Goal: Browse casually: Explore the website without a specific task or goal

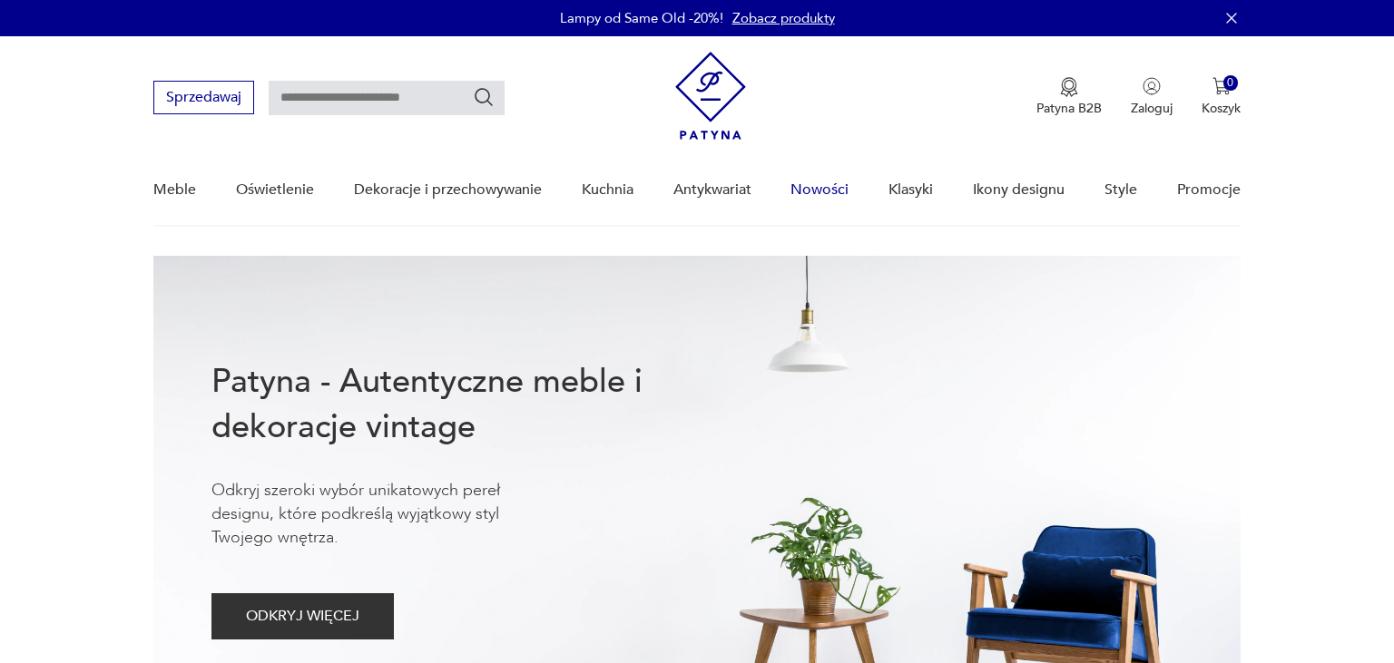
click at [818, 190] on link "Nowości" at bounding box center [819, 190] width 58 height 70
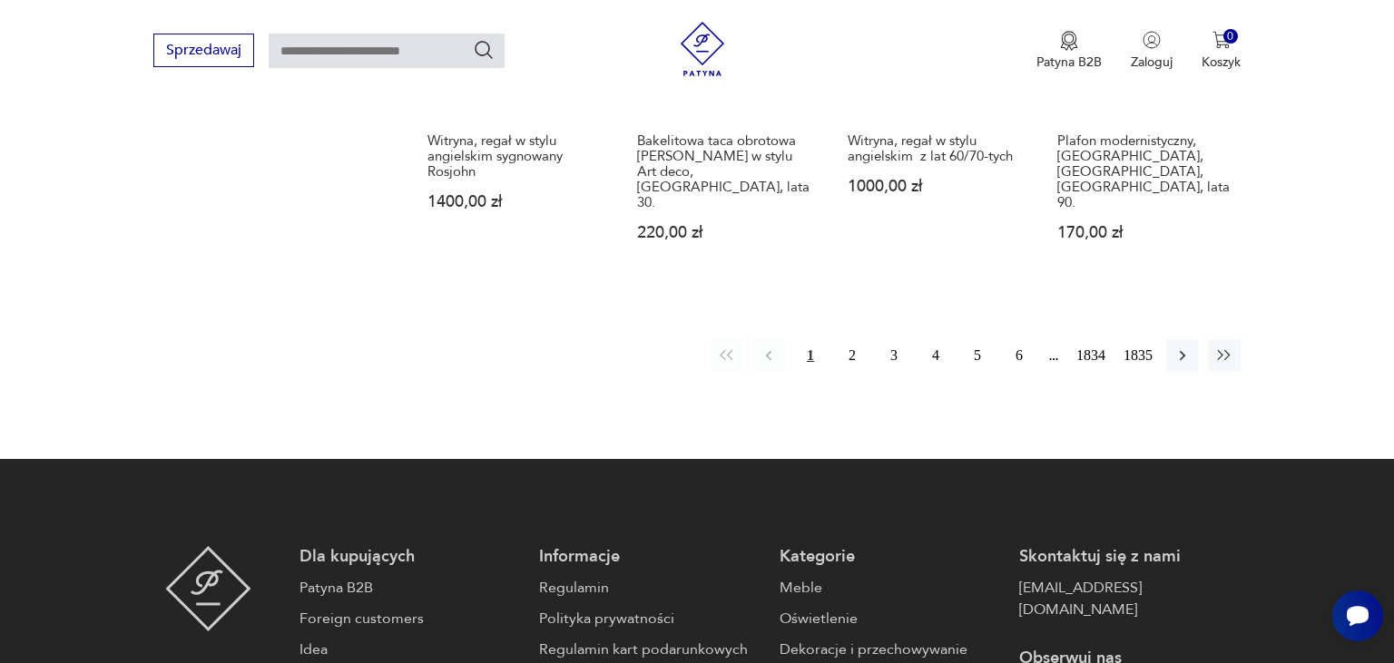
scroll to position [1684, 0]
click at [851, 338] on button "2" at bounding box center [852, 354] width 33 height 33
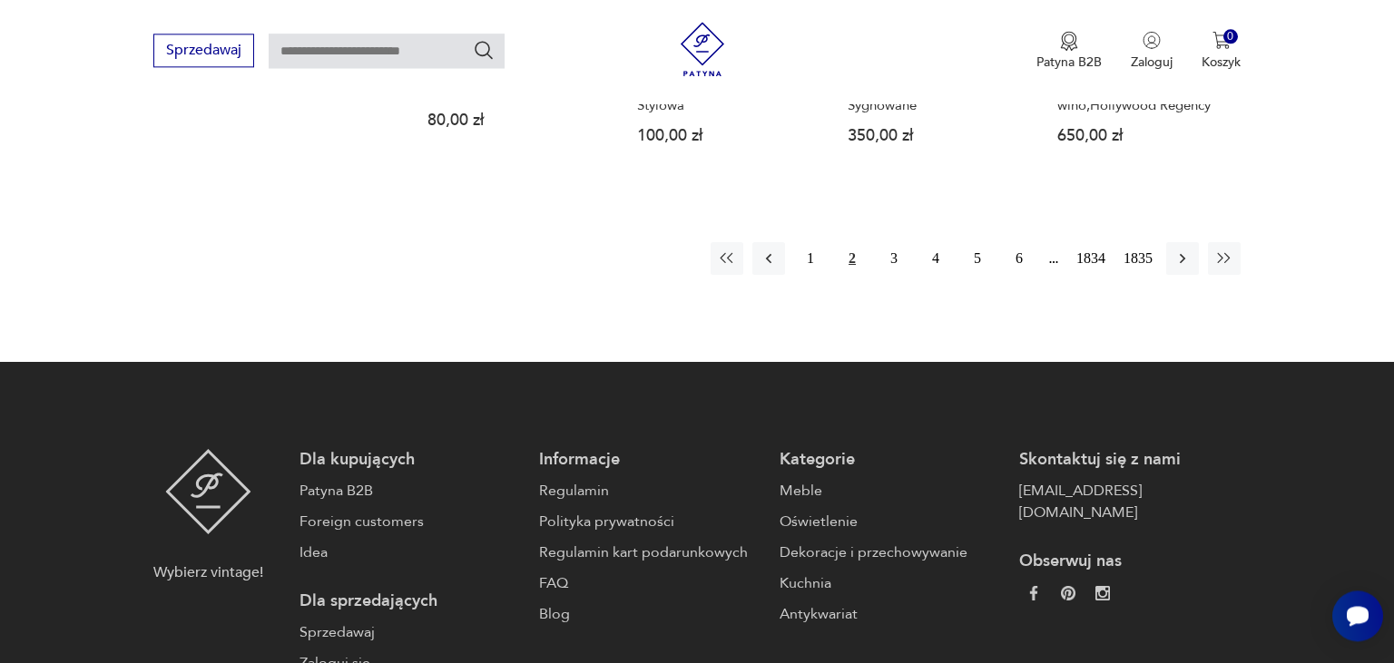
scroll to position [1798, 0]
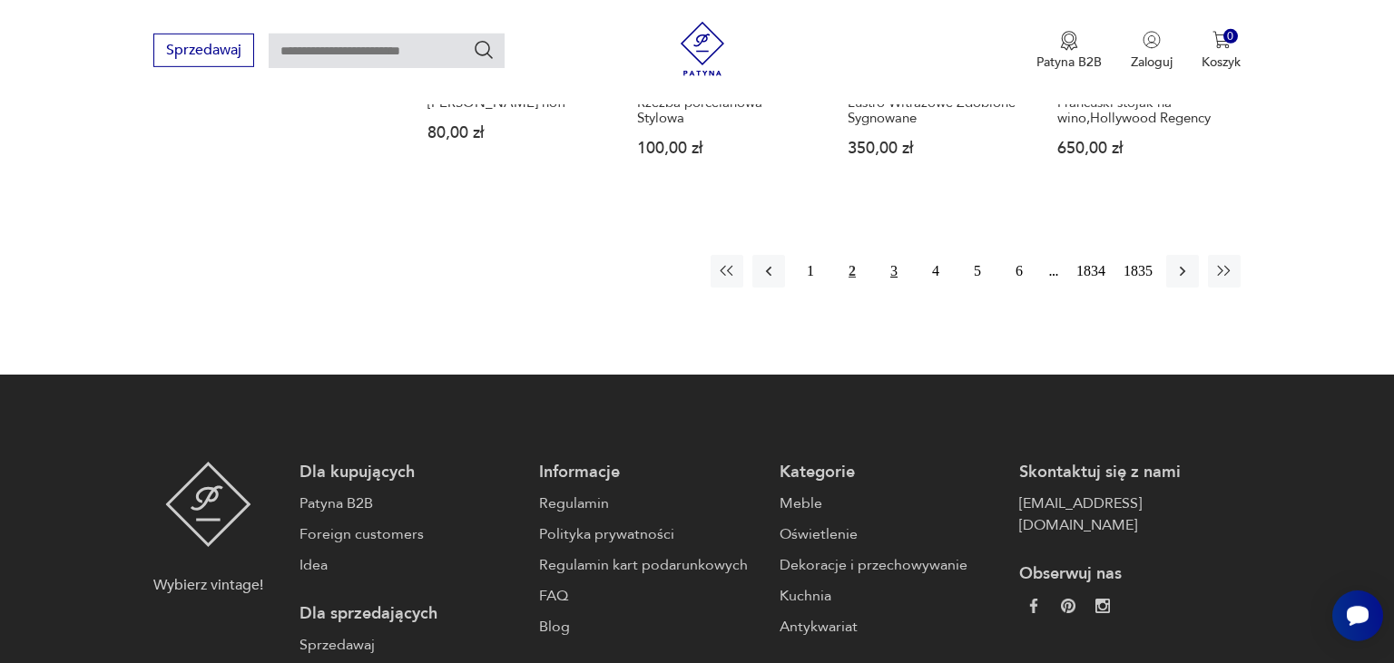
click at [894, 258] on button "3" at bounding box center [893, 271] width 33 height 33
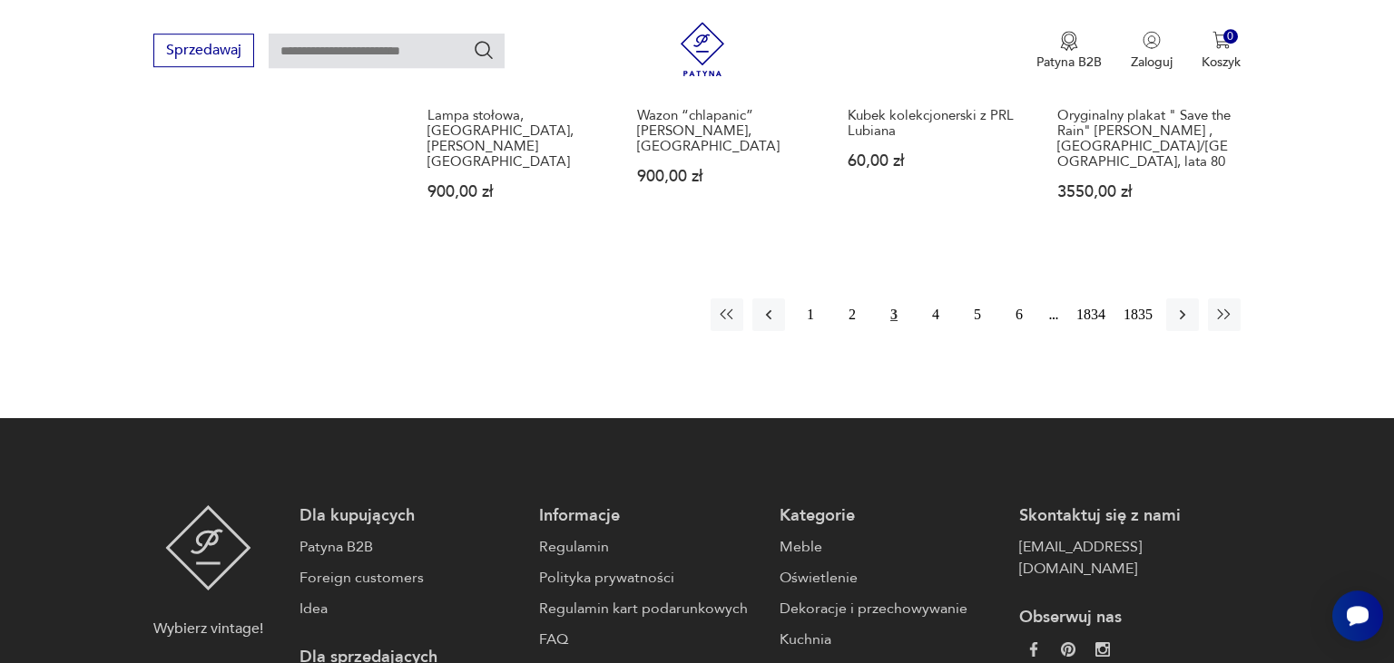
scroll to position [1716, 0]
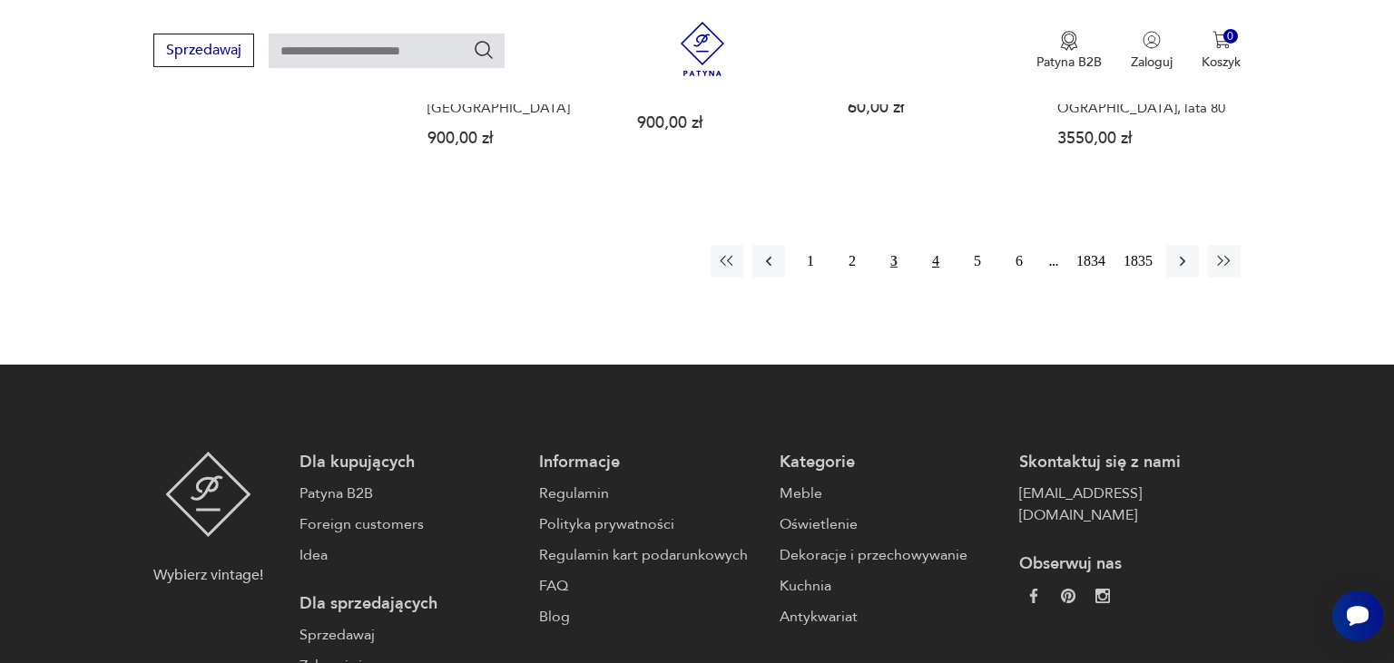
click at [936, 260] on button "4" at bounding box center [935, 261] width 33 height 33
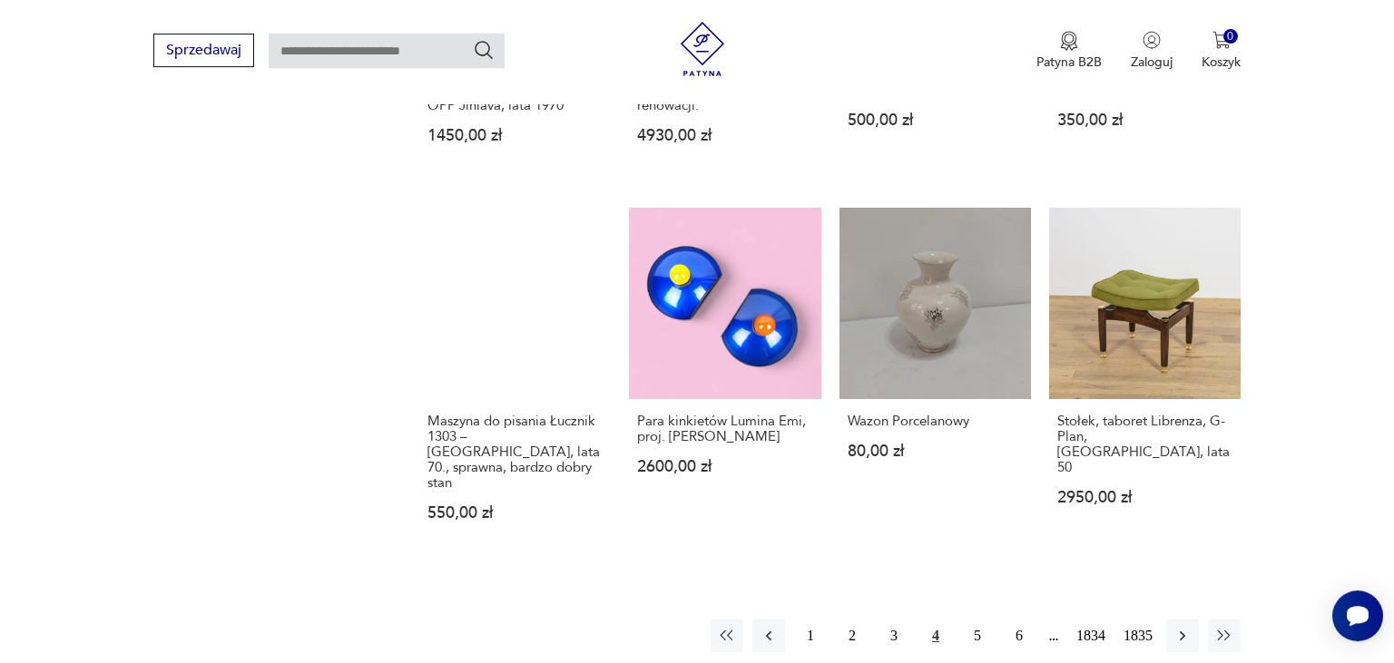
scroll to position [1435, 0]
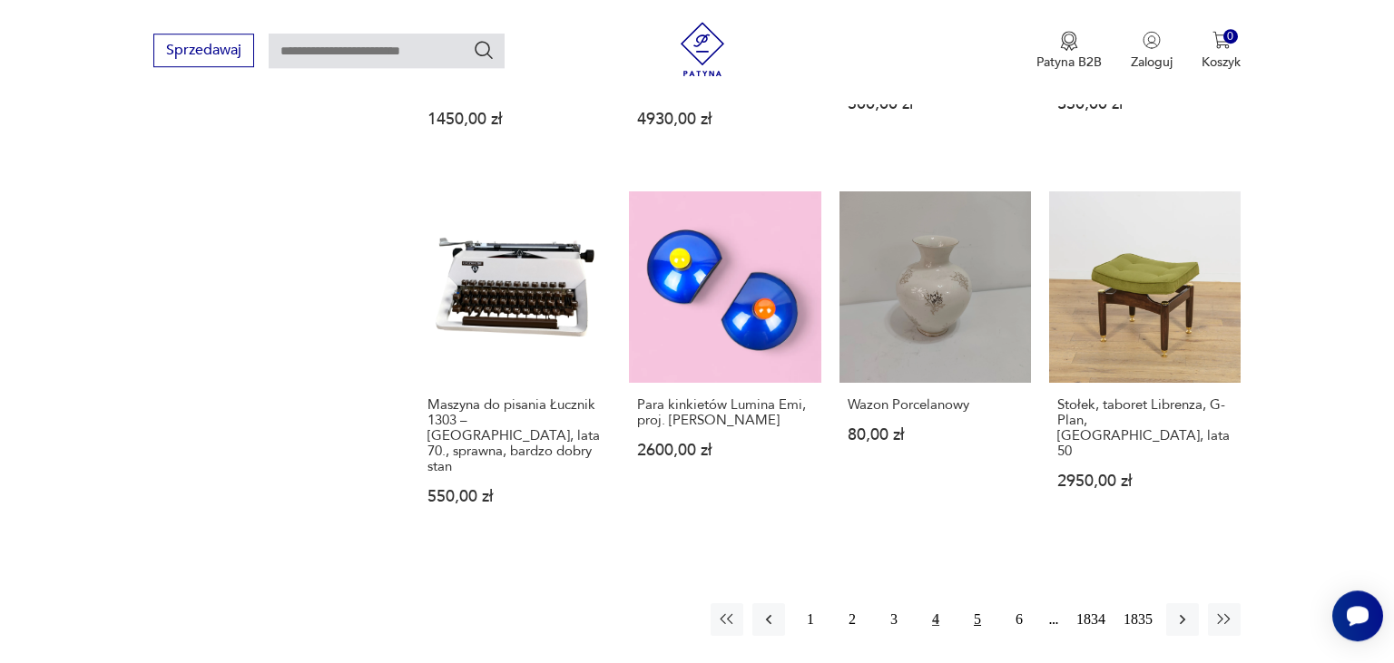
click at [978, 603] on button "5" at bounding box center [977, 619] width 33 height 33
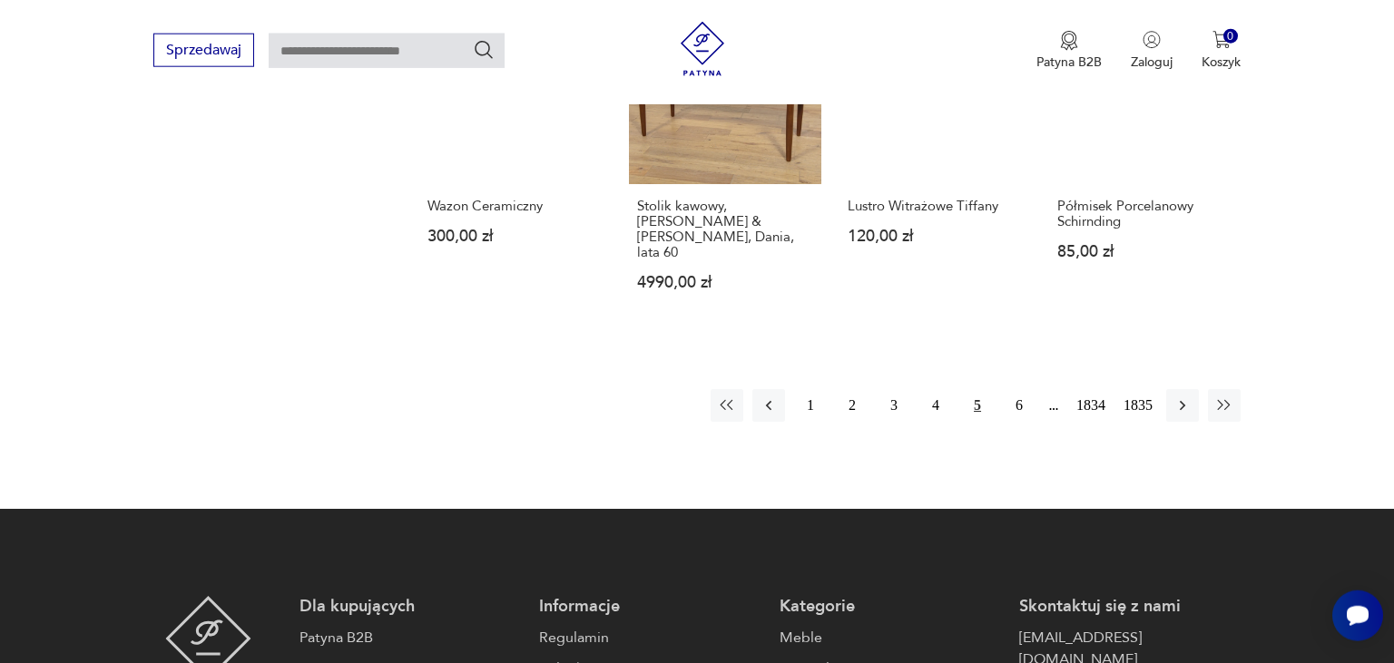
scroll to position [1651, 0]
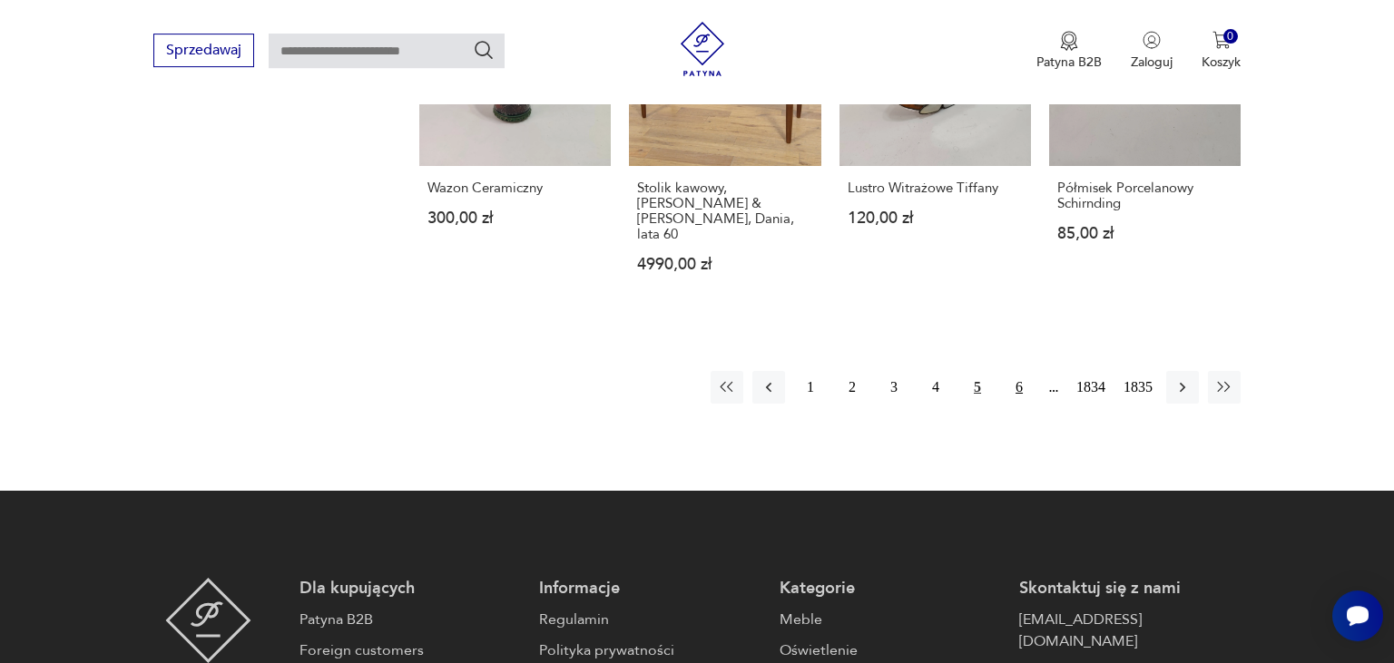
click at [1018, 371] on button "6" at bounding box center [1019, 387] width 33 height 33
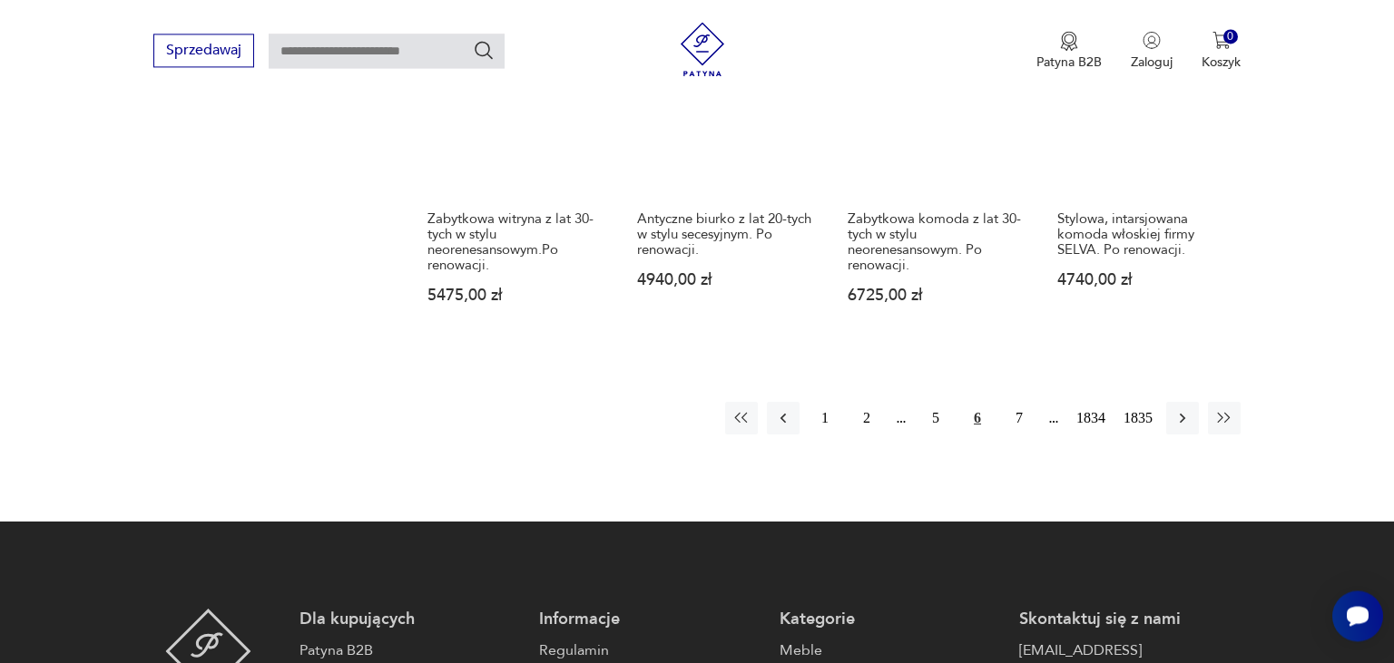
scroll to position [1659, 0]
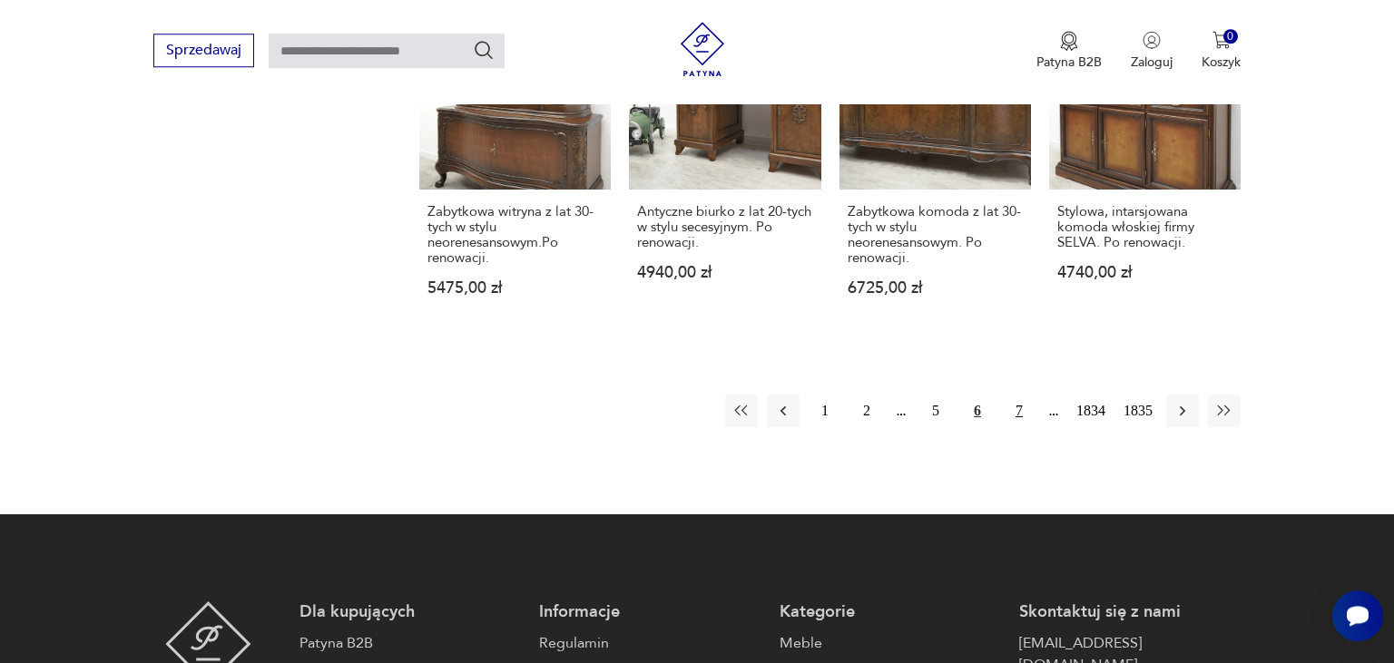
click at [1015, 395] on button "7" at bounding box center [1019, 411] width 33 height 33
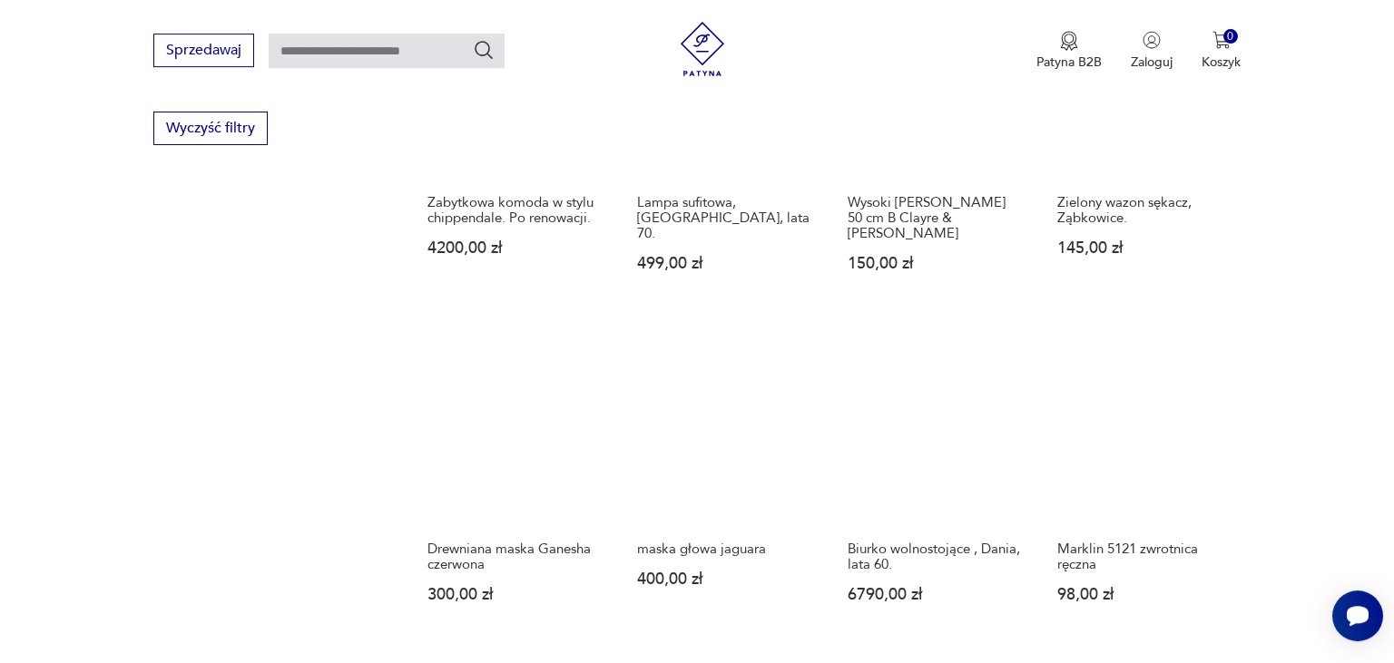
scroll to position [1384, 0]
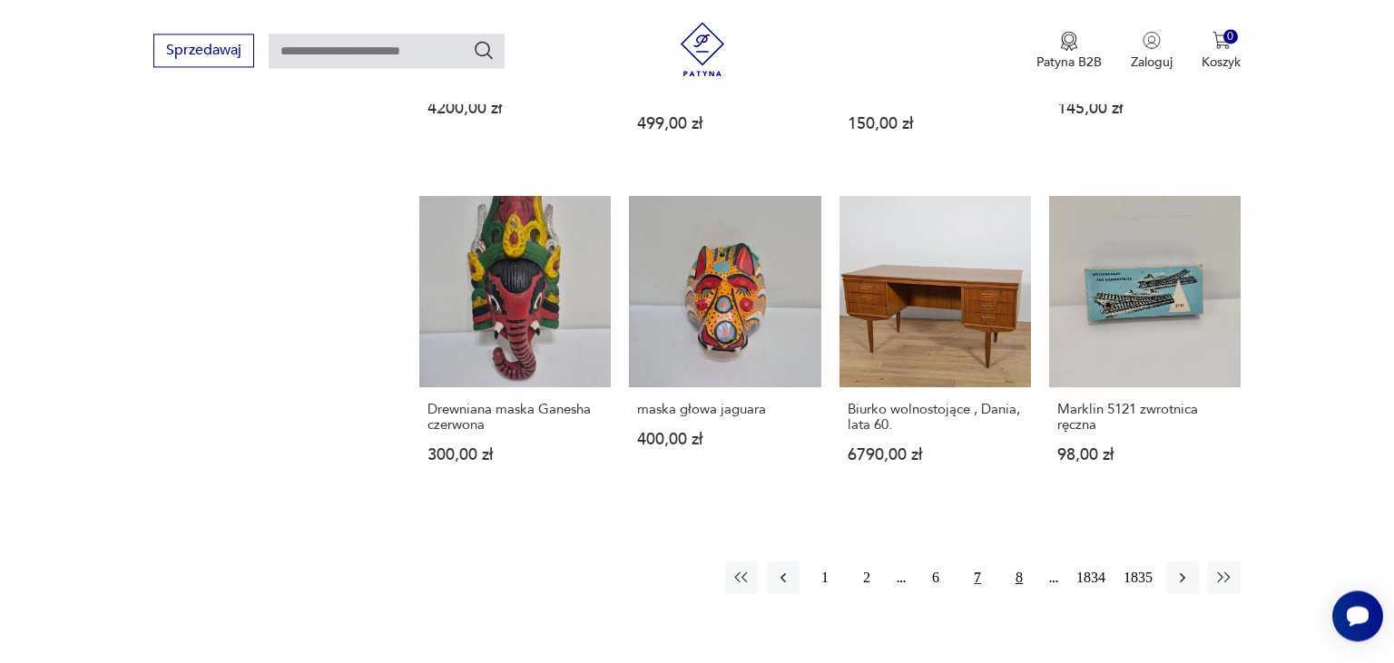
click at [1017, 564] on button "8" at bounding box center [1019, 578] width 33 height 33
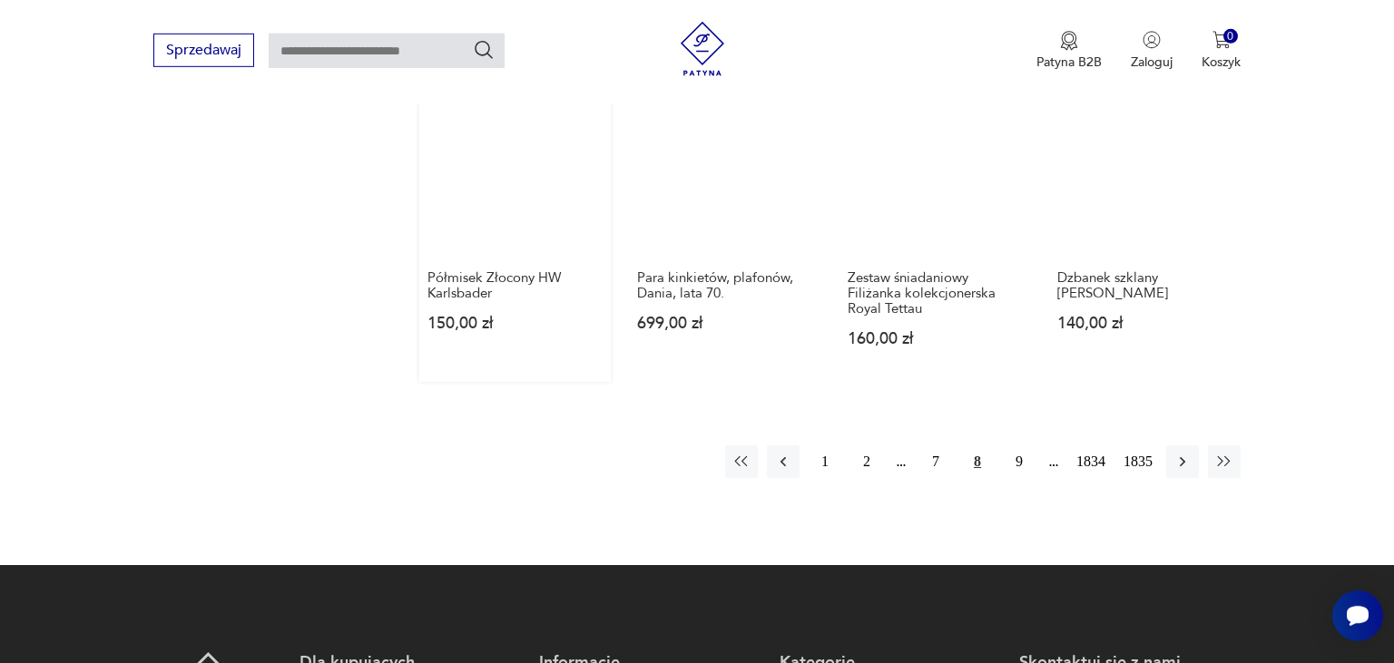
scroll to position [1550, 0]
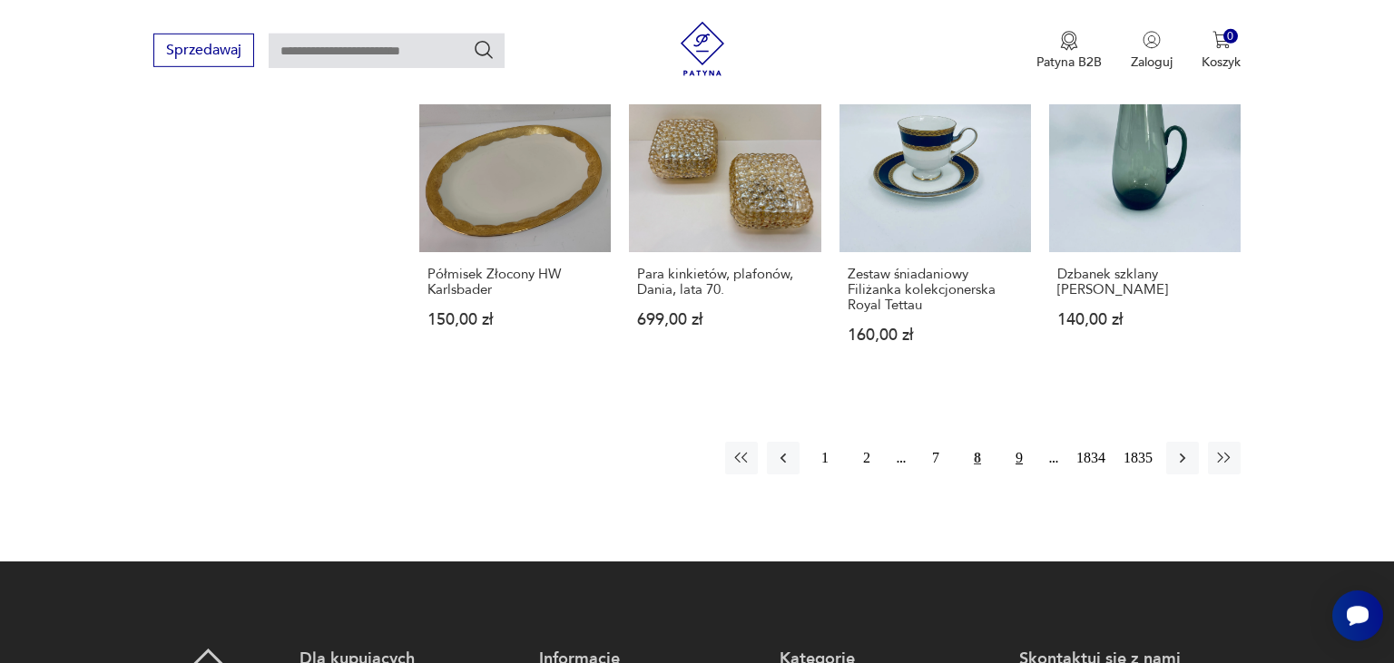
click at [1015, 446] on button "9" at bounding box center [1019, 458] width 33 height 33
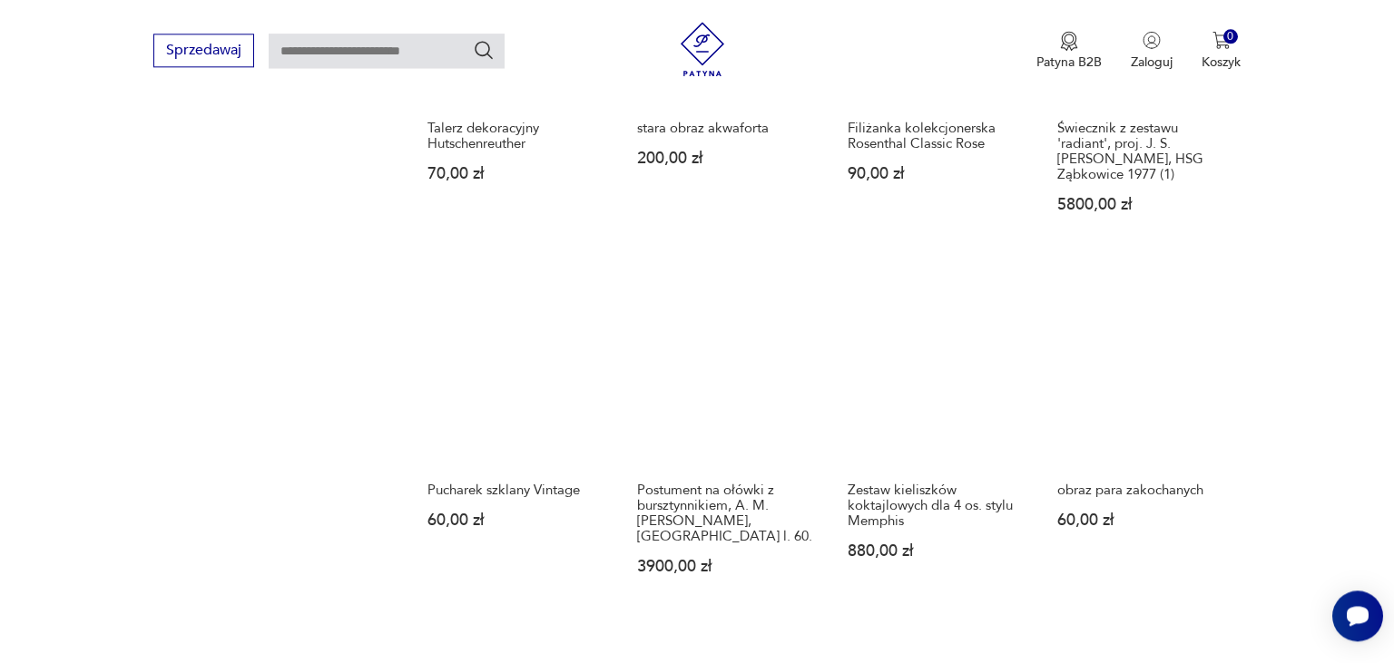
scroll to position [1435, 0]
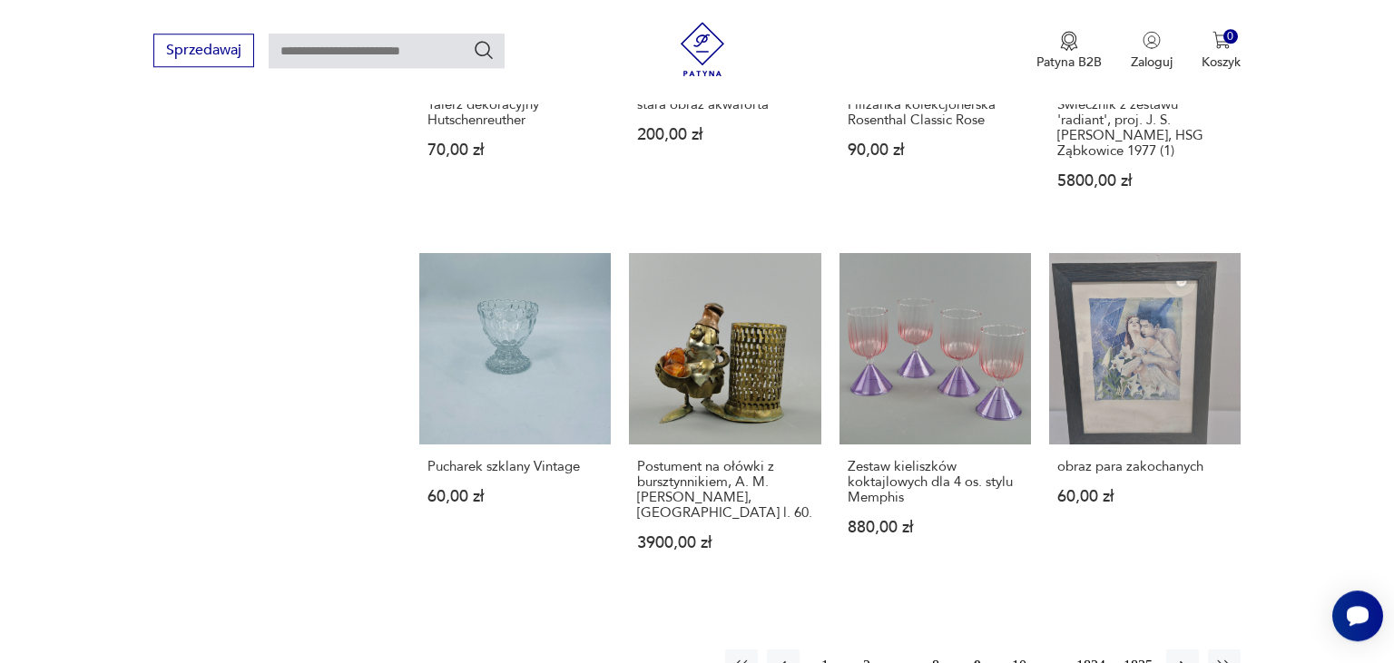
click at [1021, 650] on button "10" at bounding box center [1019, 666] width 33 height 33
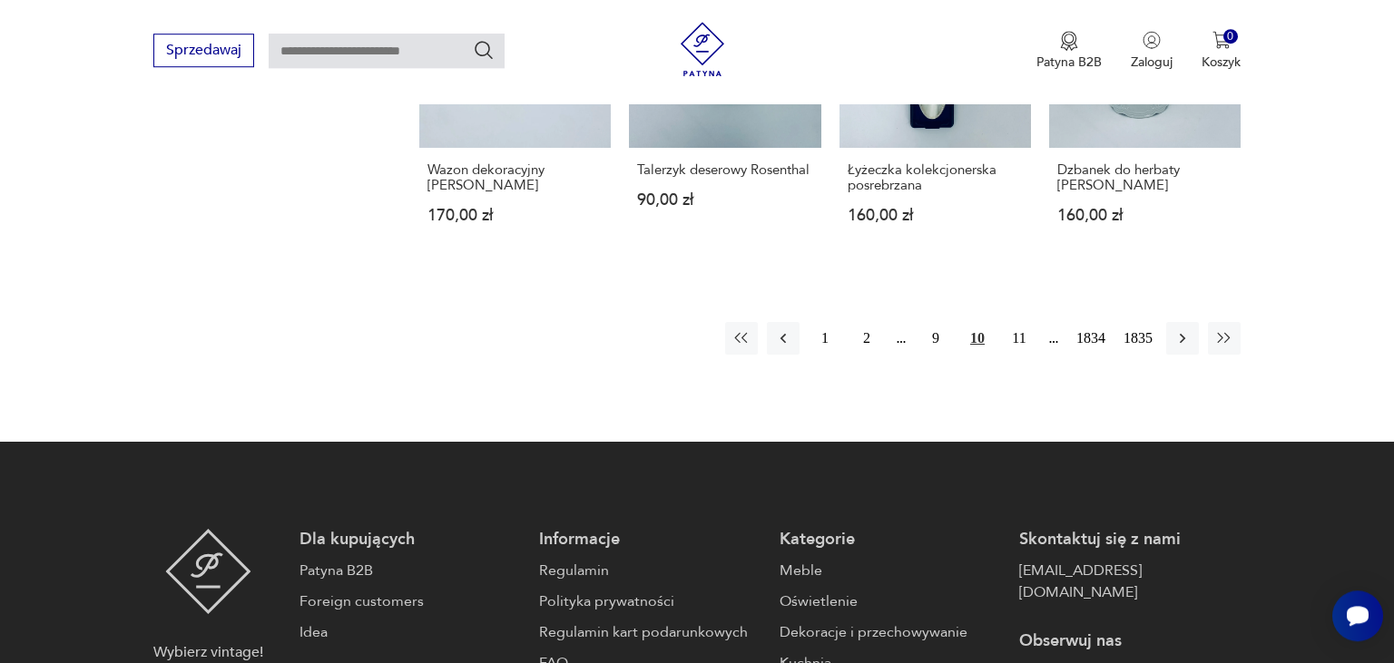
scroll to position [1626, 0]
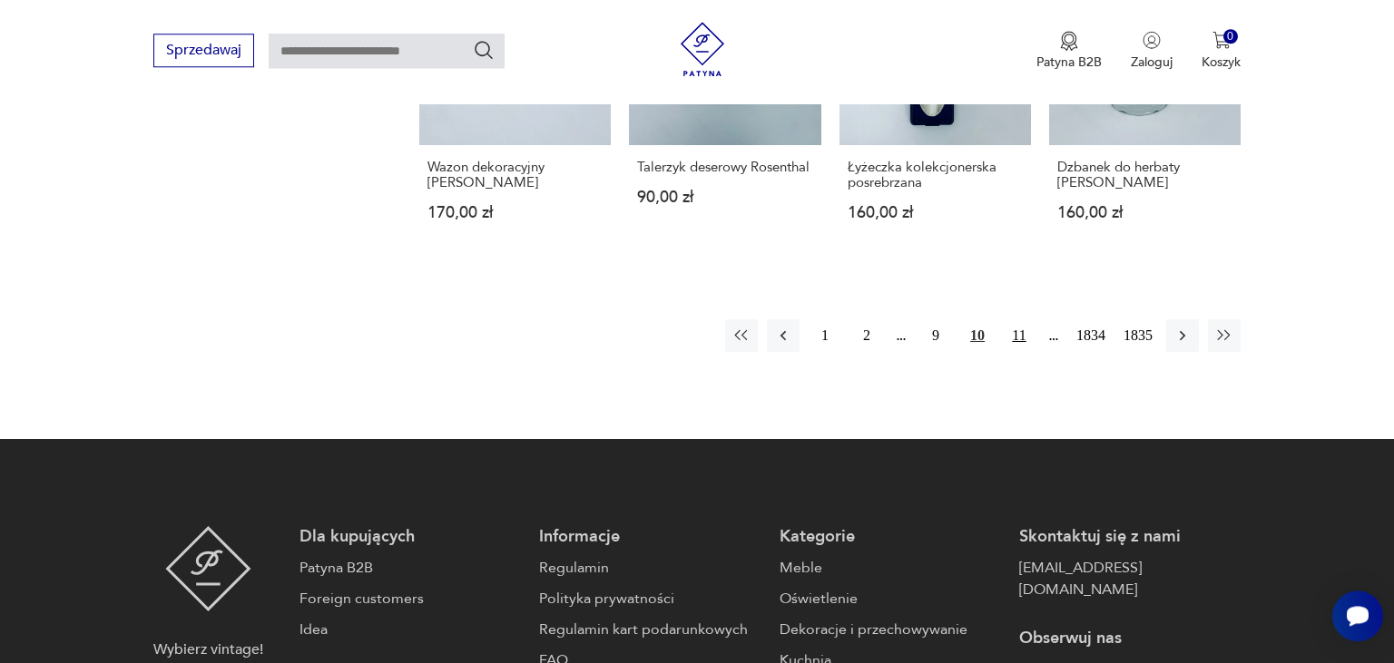
click at [1022, 334] on button "11" at bounding box center [1019, 335] width 33 height 33
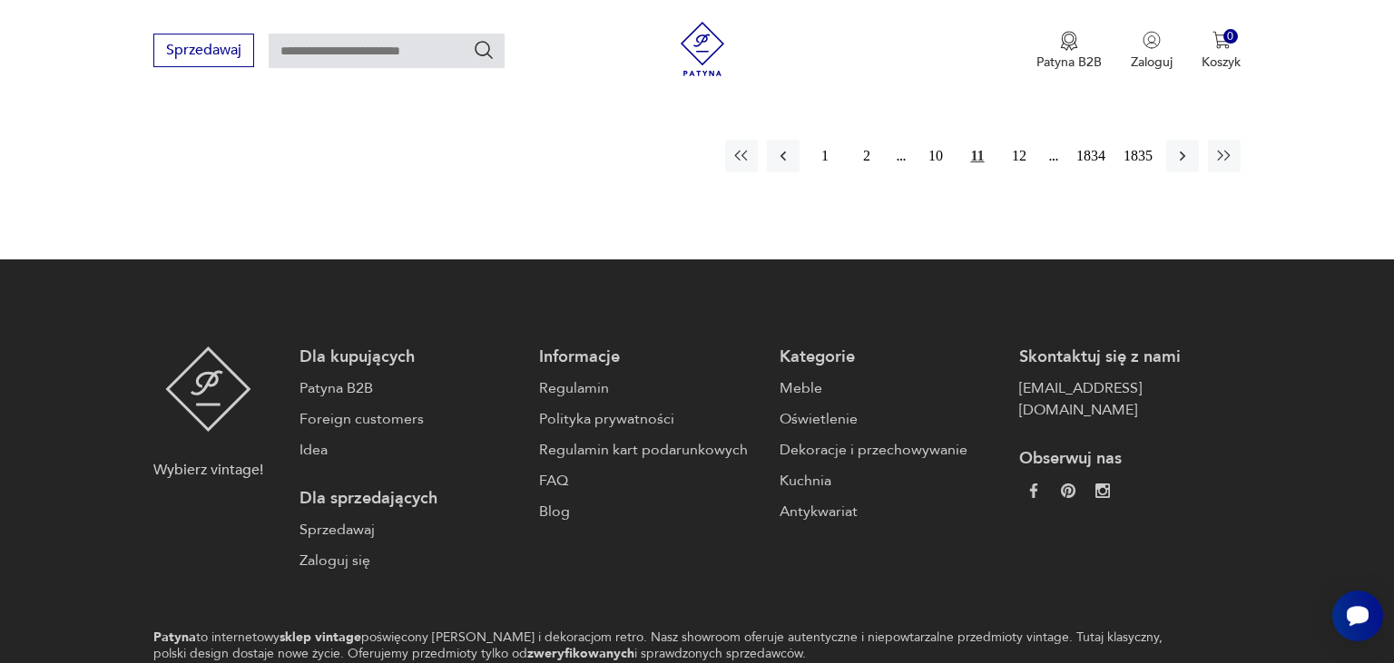
scroll to position [1811, 0]
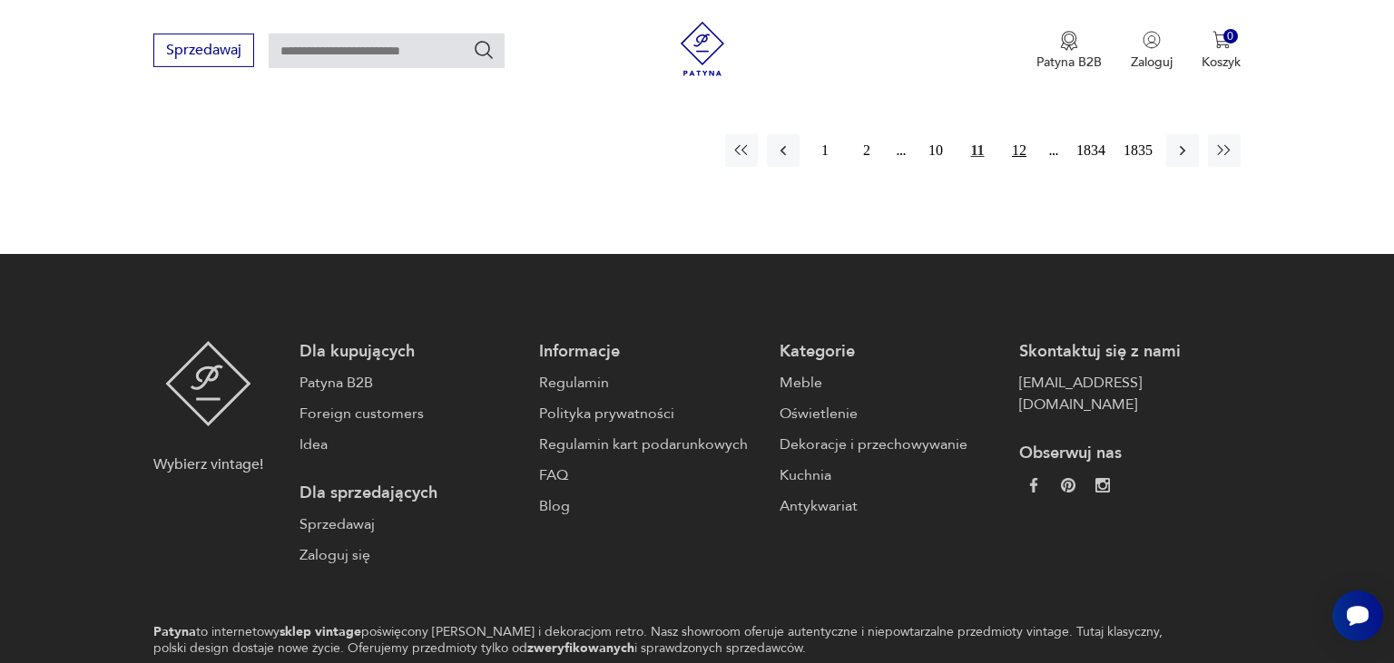
click at [1014, 137] on button "12" at bounding box center [1019, 150] width 33 height 33
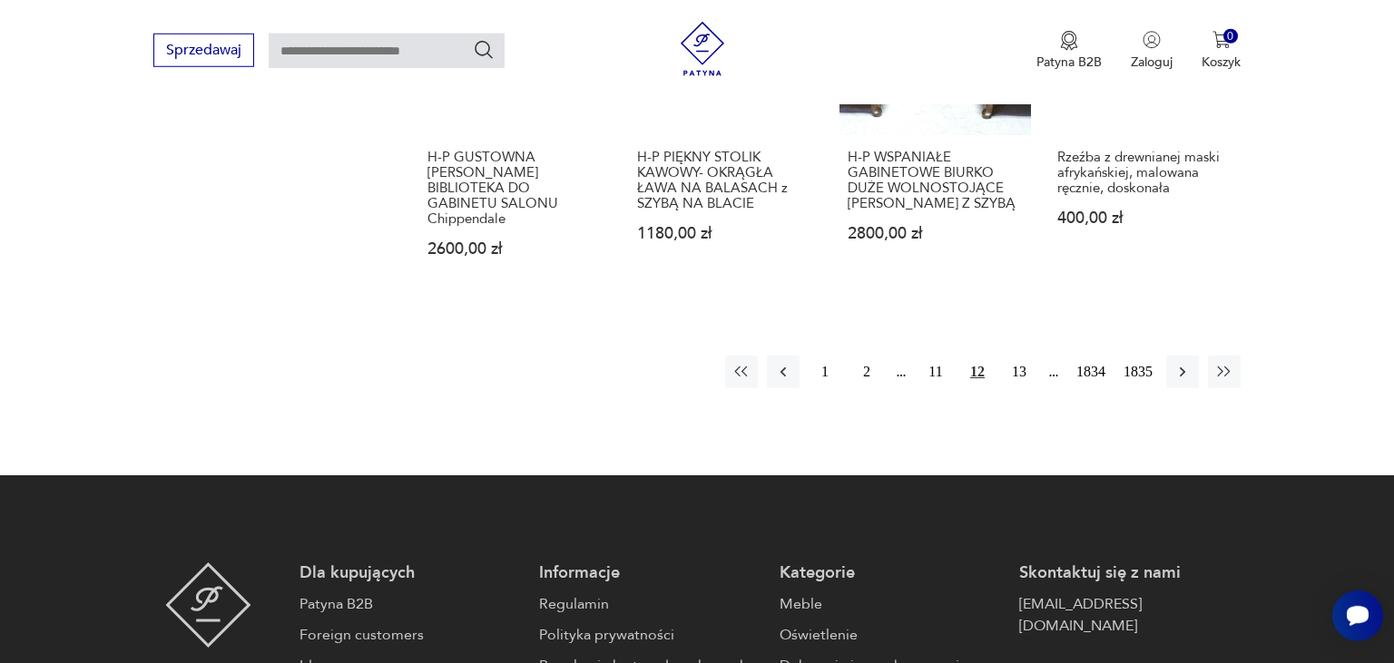
scroll to position [1690, 0]
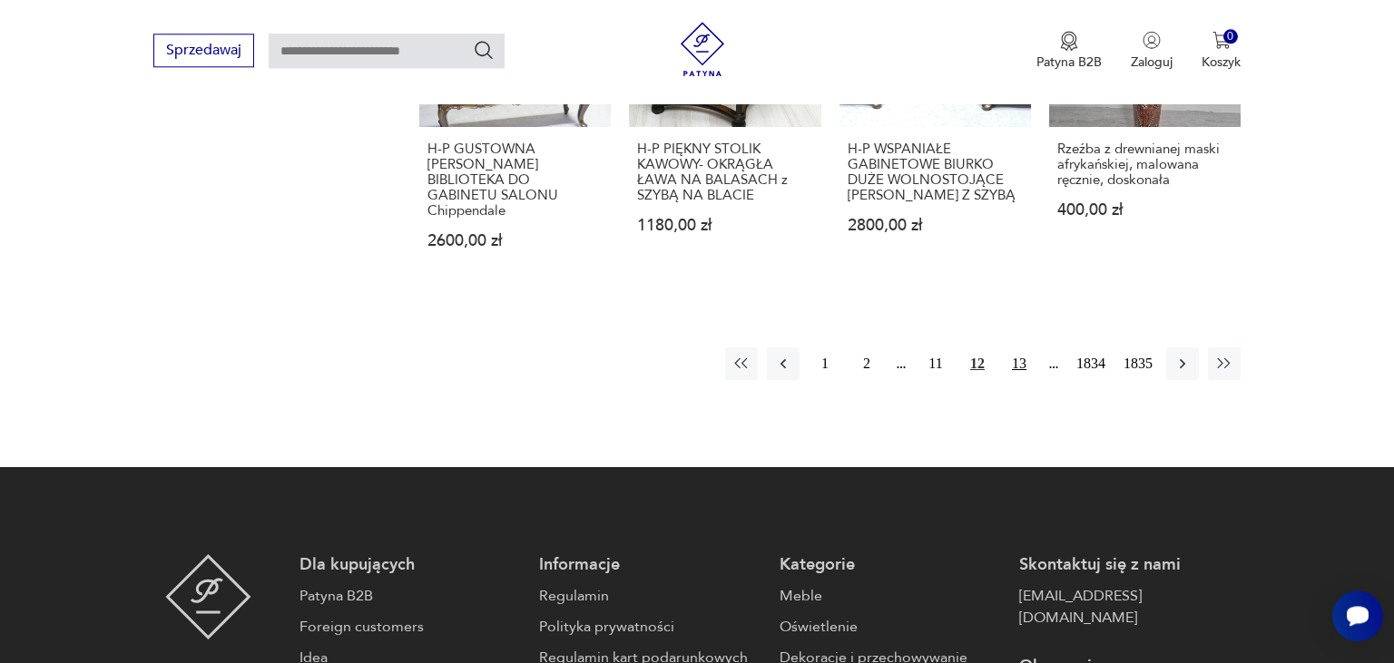
click at [1027, 362] on button "13" at bounding box center [1019, 364] width 33 height 33
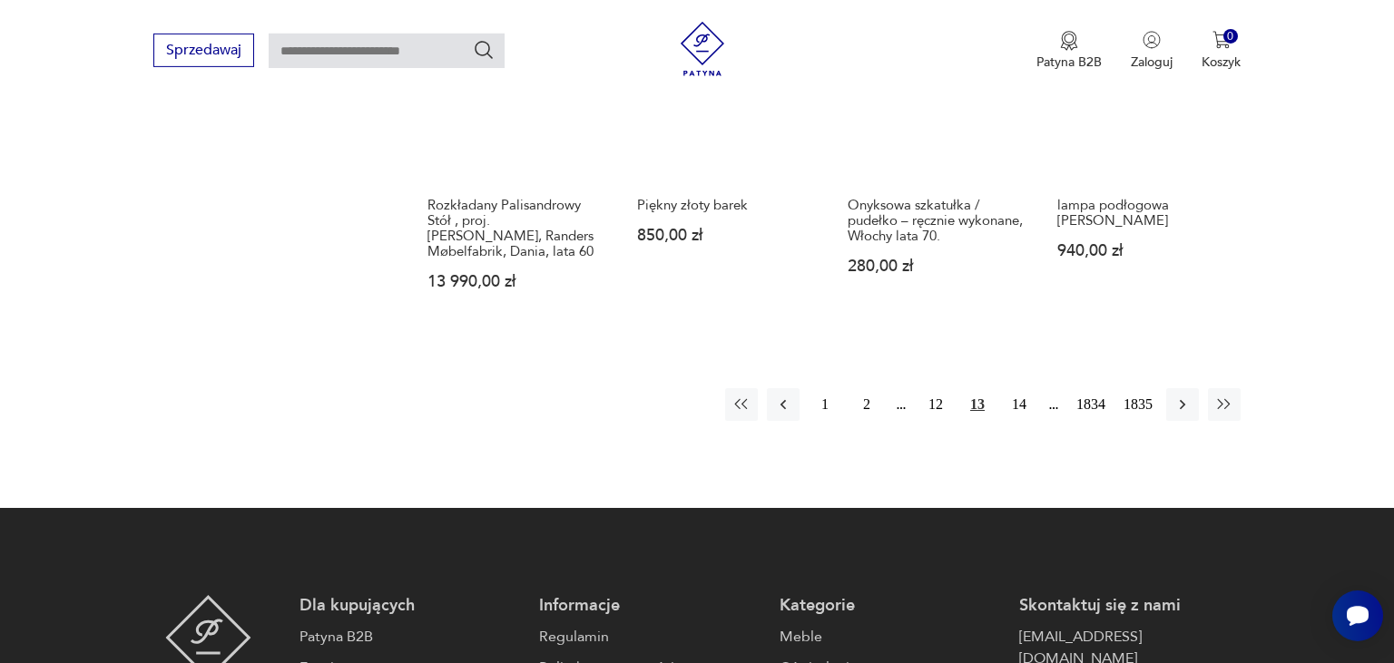
scroll to position [1684, 0]
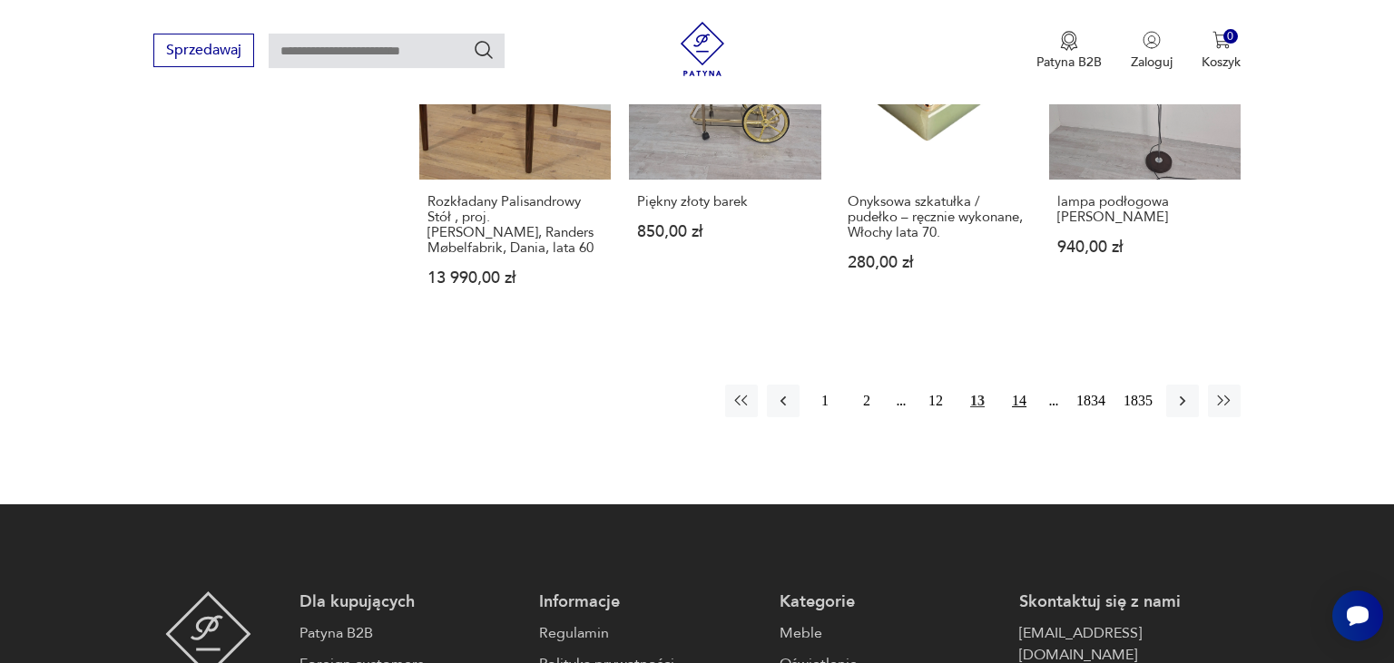
click at [1021, 386] on button "14" at bounding box center [1019, 401] width 33 height 33
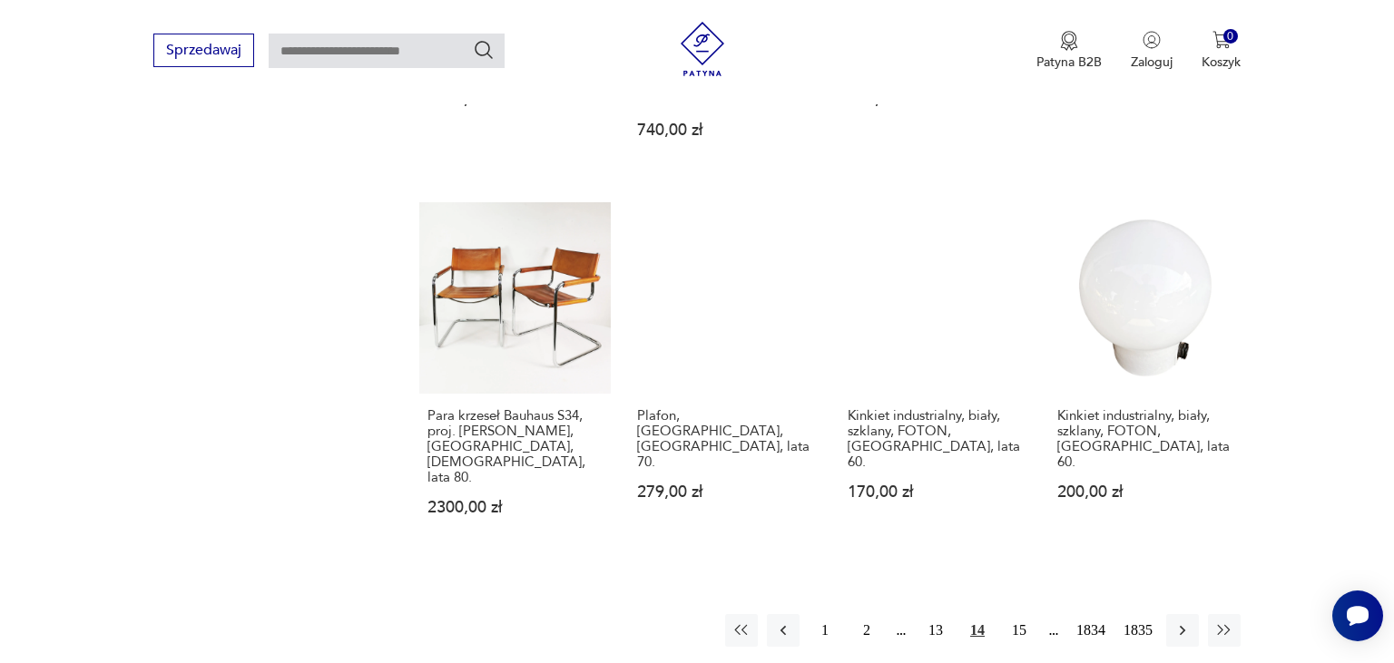
scroll to position [1499, 0]
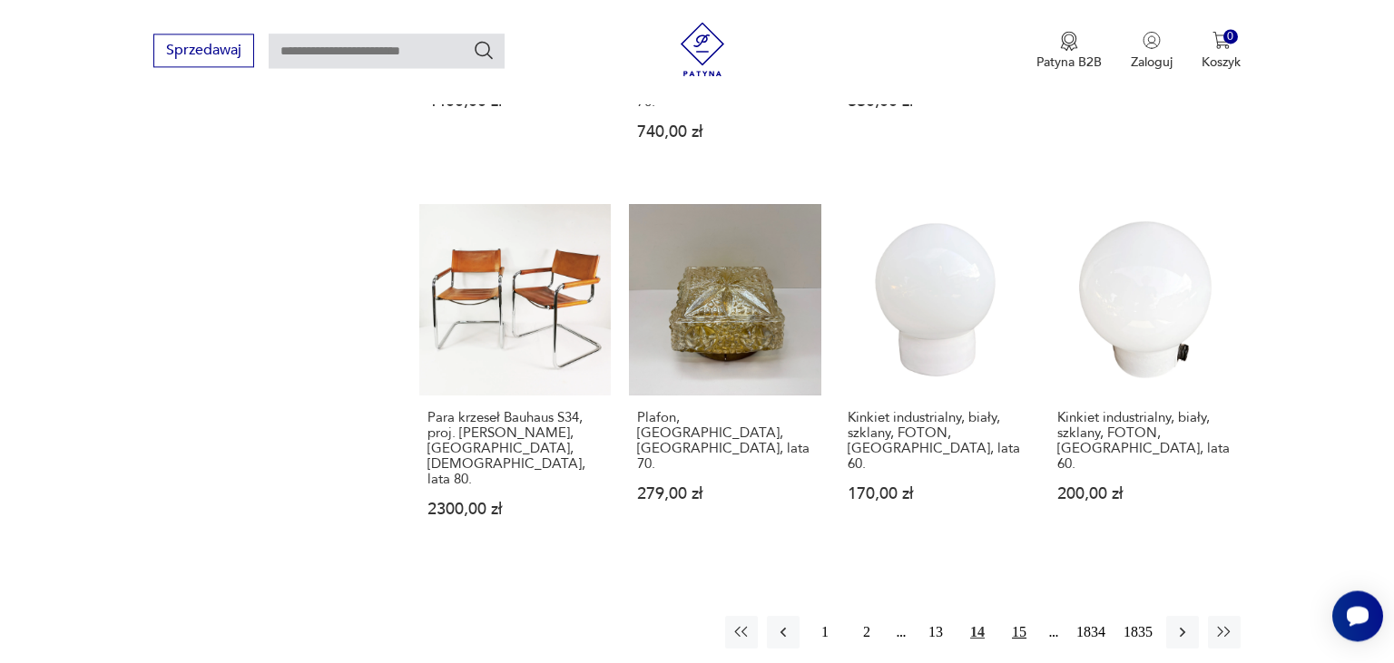
click at [1015, 616] on button "15" at bounding box center [1019, 632] width 33 height 33
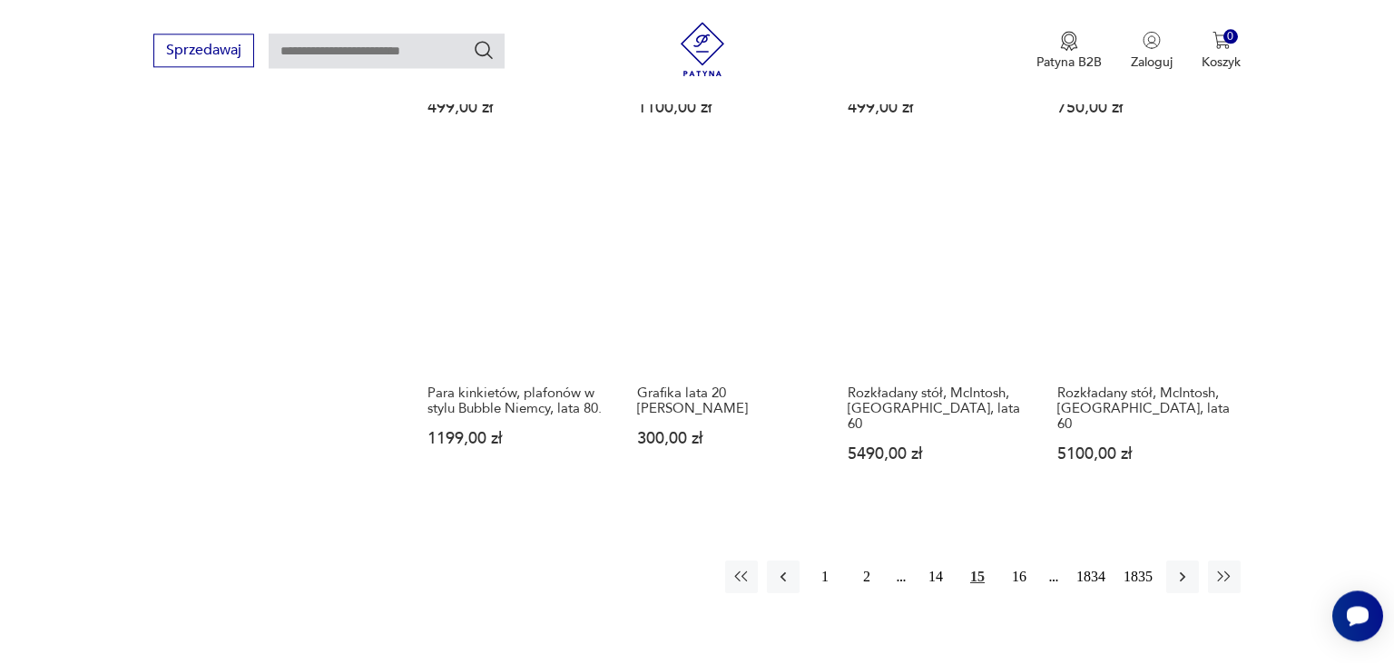
scroll to position [1454, 0]
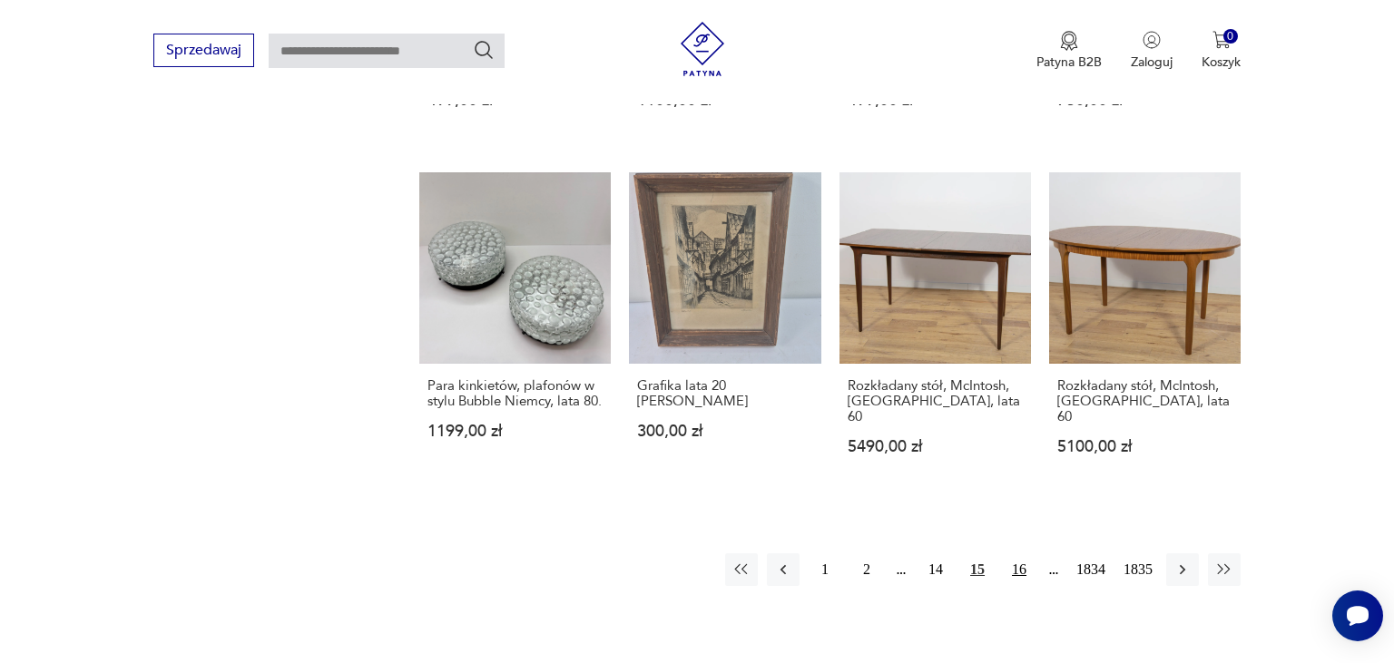
click at [1018, 554] on button "16" at bounding box center [1019, 570] width 33 height 33
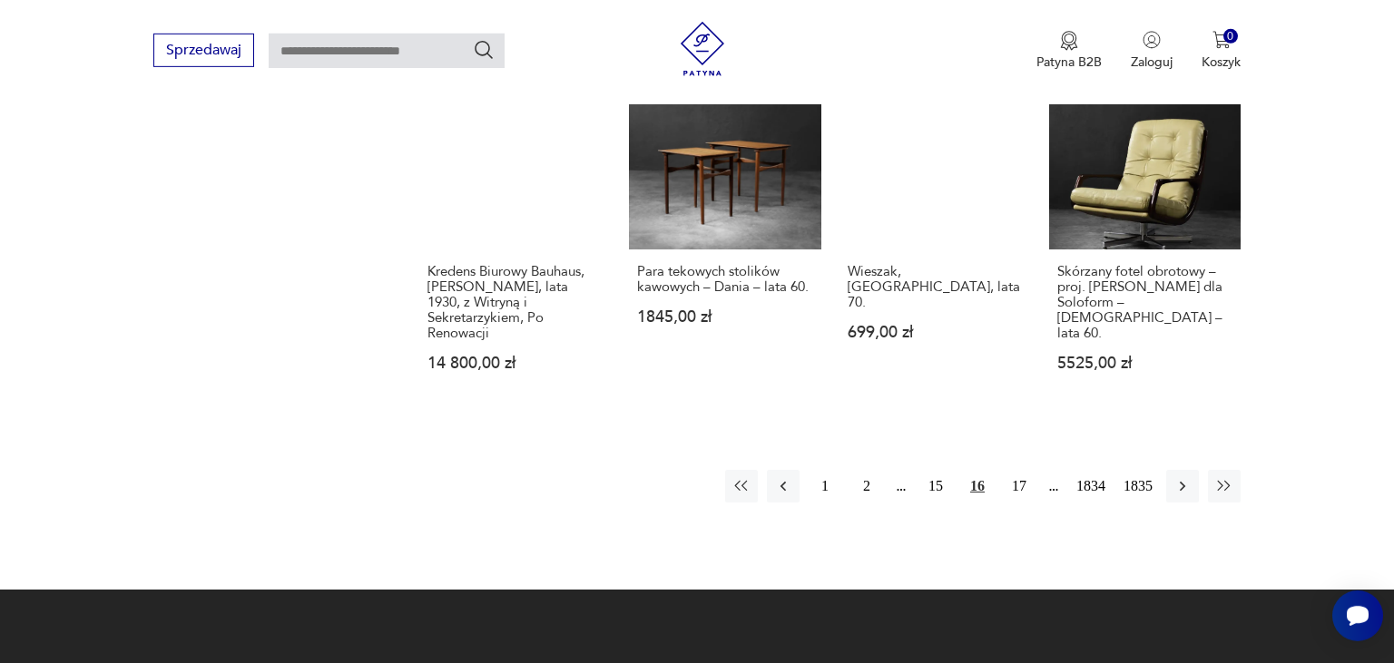
scroll to position [1659, 0]
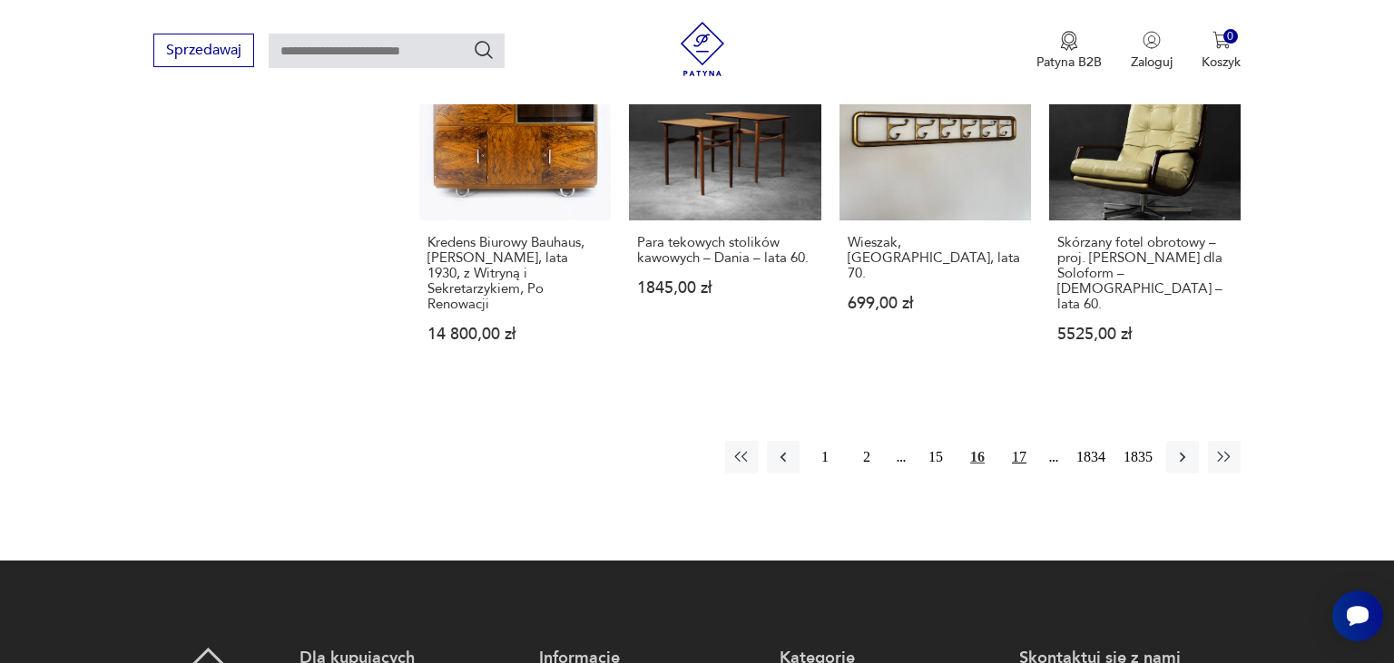
click at [1023, 441] on button "17" at bounding box center [1019, 457] width 33 height 33
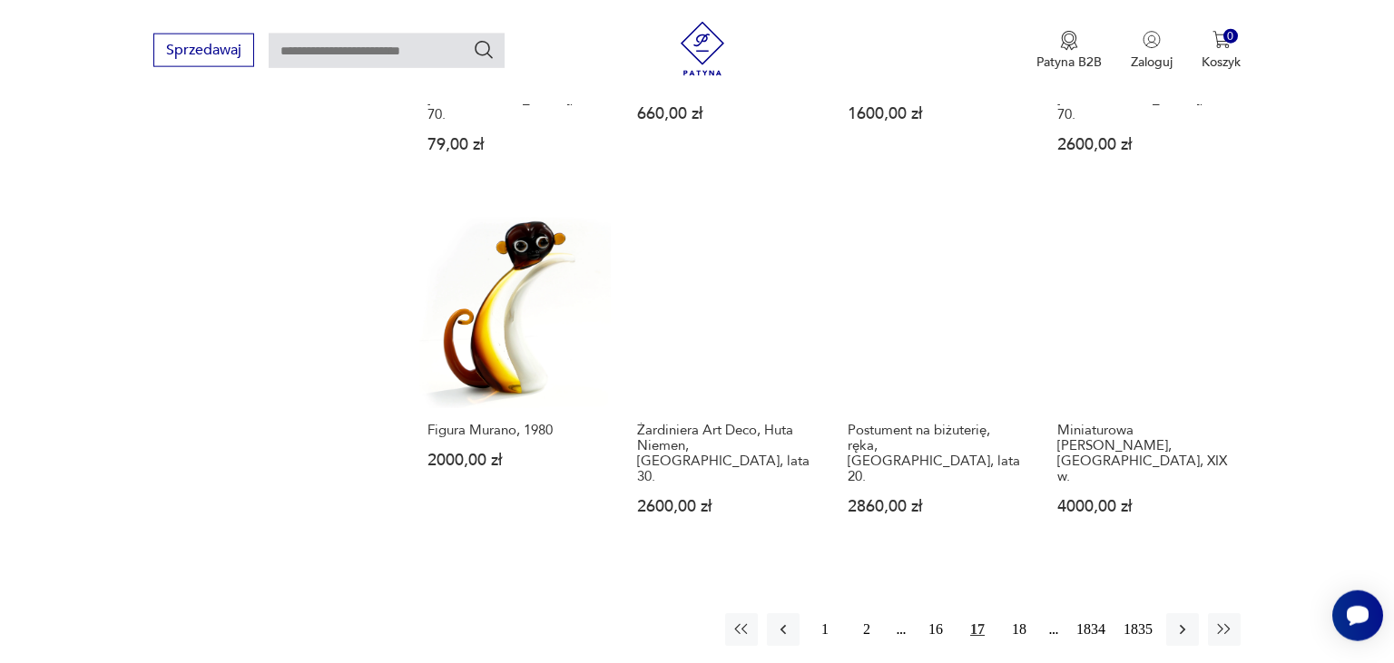
scroll to position [1441, 0]
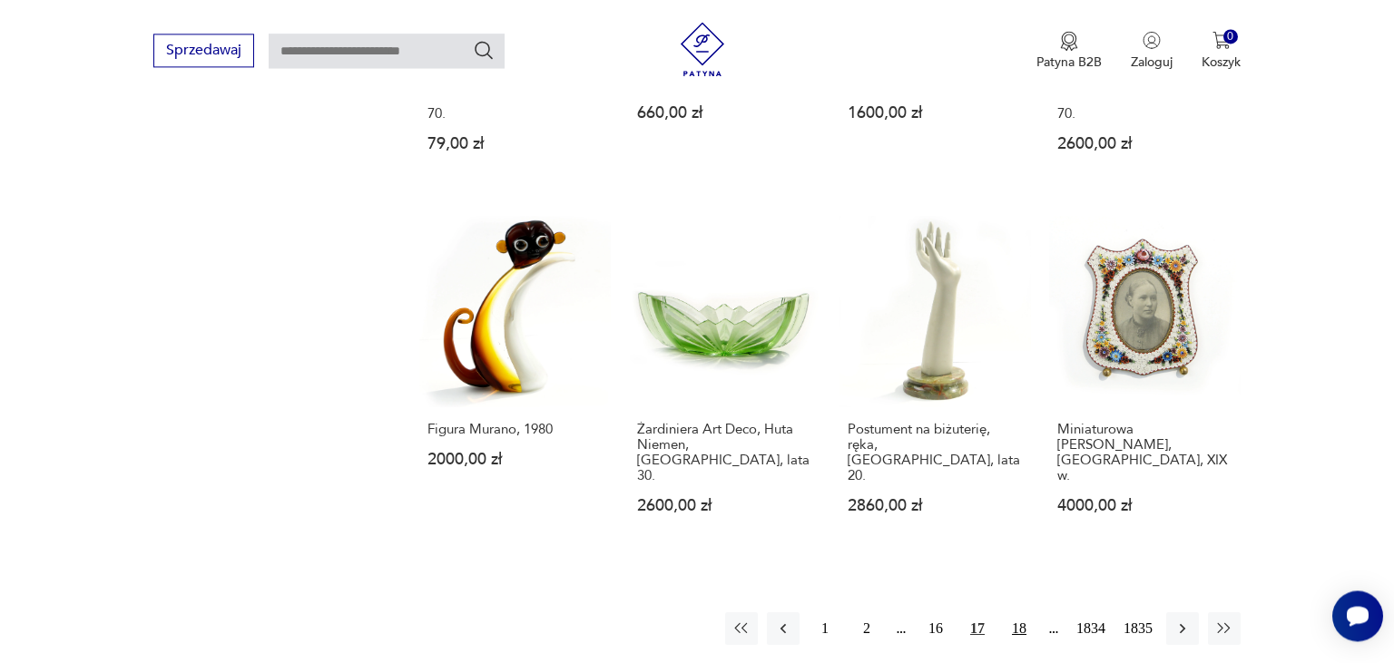
click at [1025, 612] on button "18" at bounding box center [1019, 628] width 33 height 33
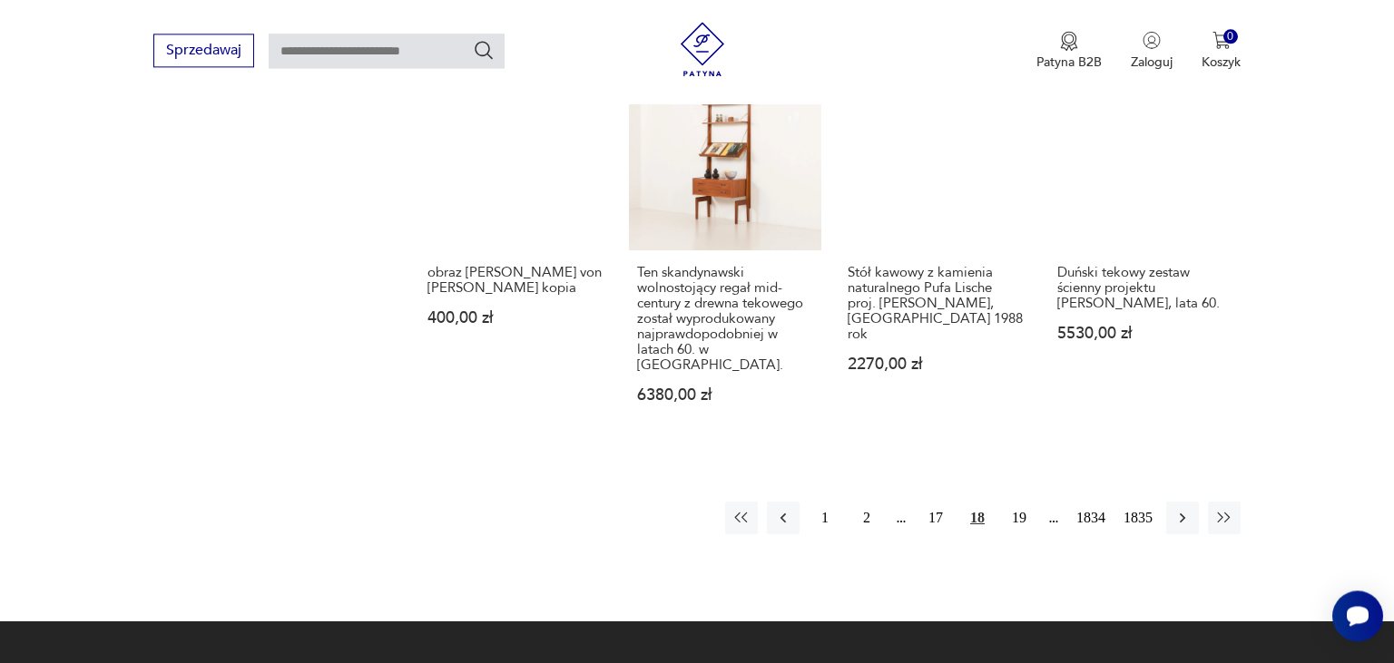
scroll to position [1575, 0]
